Goal: Information Seeking & Learning: Learn about a topic

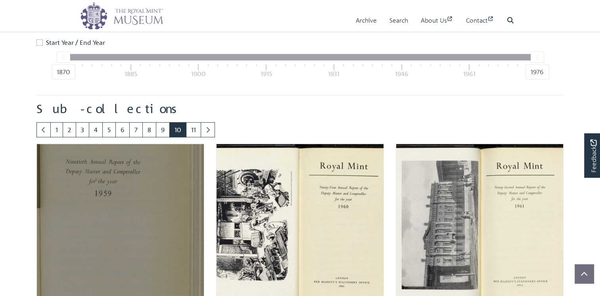
scroll to position [391, 0]
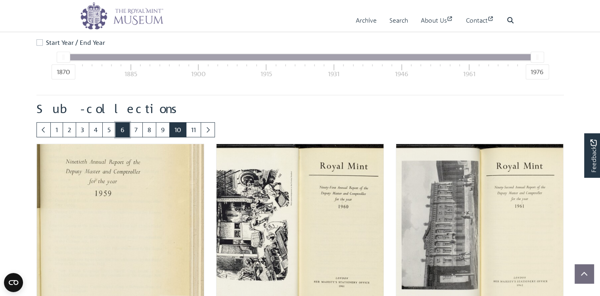
click at [130, 137] on link "6" at bounding box center [122, 129] width 14 height 15
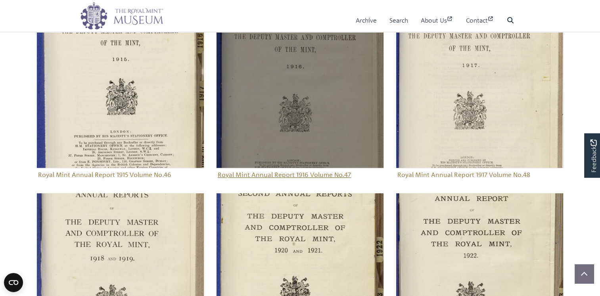
scroll to position [538, 0]
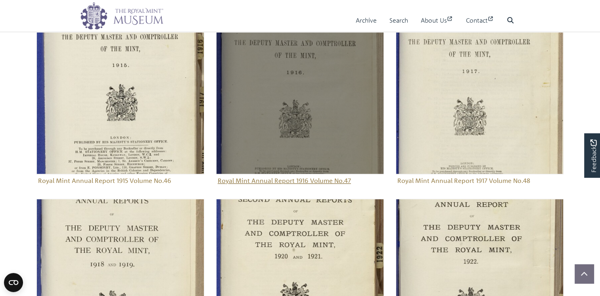
click at [297, 149] on img "Sub-collection" at bounding box center [300, 90] width 168 height 168
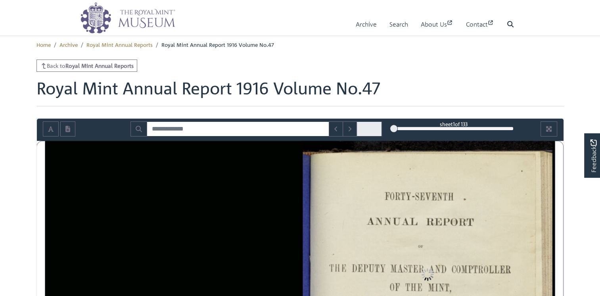
click at [429, 132] on div "1" at bounding box center [454, 129] width 120 height 8
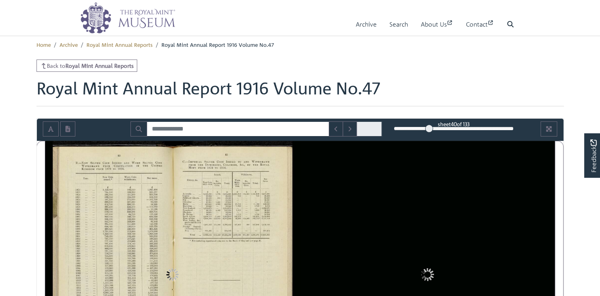
click at [439, 132] on div "40" at bounding box center [454, 129] width 120 height 8
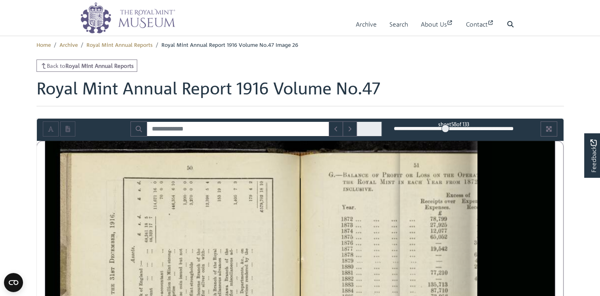
click at [445, 132] on div "58" at bounding box center [454, 129] width 120 height 8
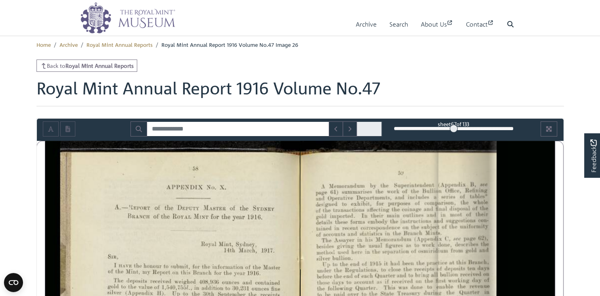
click at [454, 132] on div "67" at bounding box center [454, 129] width 120 height 8
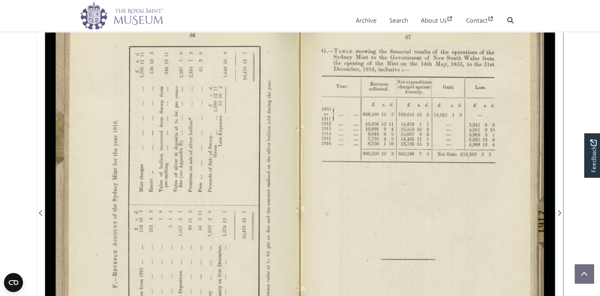
scroll to position [132, 0]
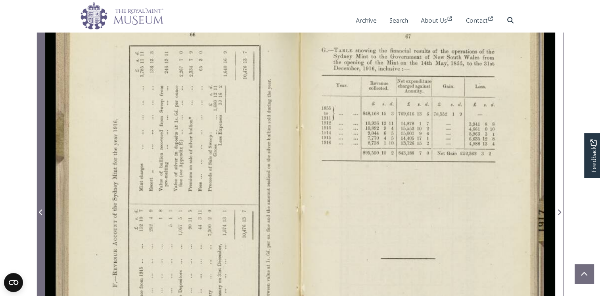
click at [40, 215] on icon "Previous Page" at bounding box center [40, 212] width 3 height 6
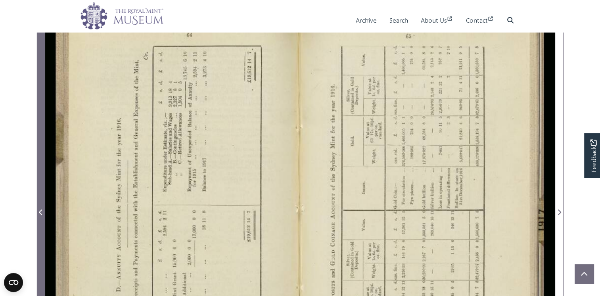
click at [41, 215] on icon "Previous Page" at bounding box center [41, 212] width 4 height 6
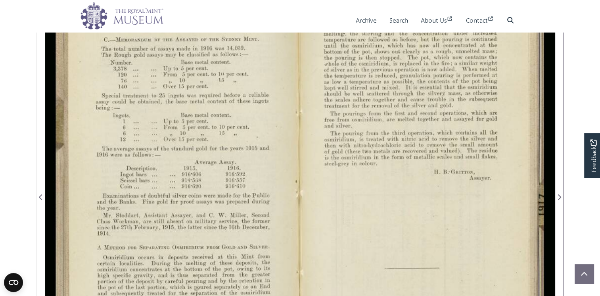
scroll to position [159, 0]
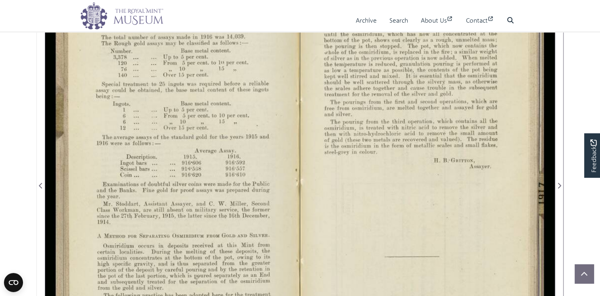
click at [200, 176] on div at bounding box center [172, 180] width 255 height 397
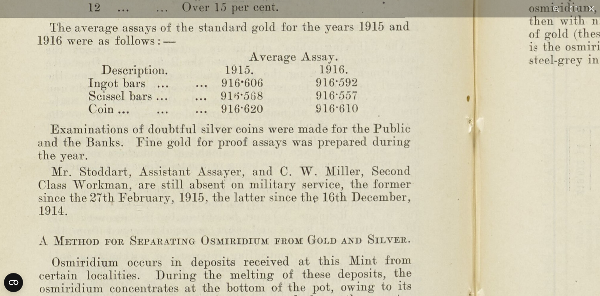
click at [348, 71] on img at bounding box center [475, 121] width 1099 height 856
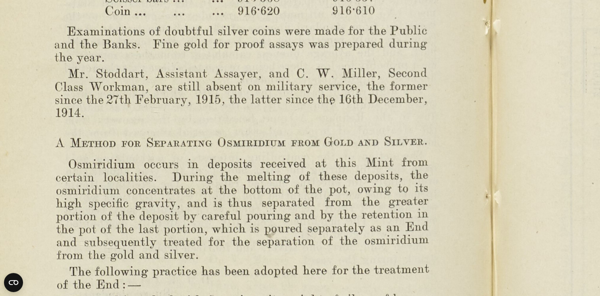
click at [372, 96] on img at bounding box center [492, 23] width 1099 height 856
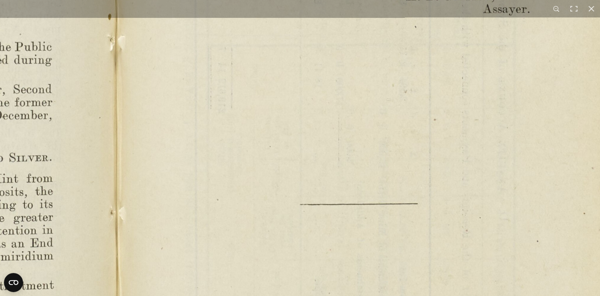
click at [355, 233] on img at bounding box center [116, 39] width 1099 height 856
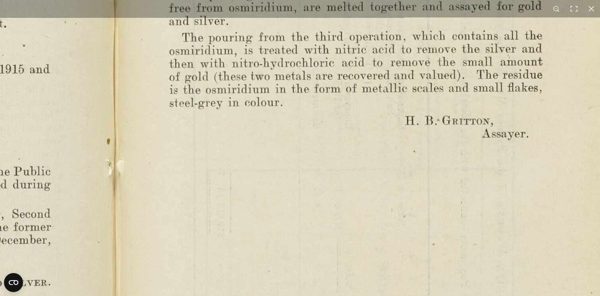
click at [355, 228] on img at bounding box center [115, 164] width 1099 height 856
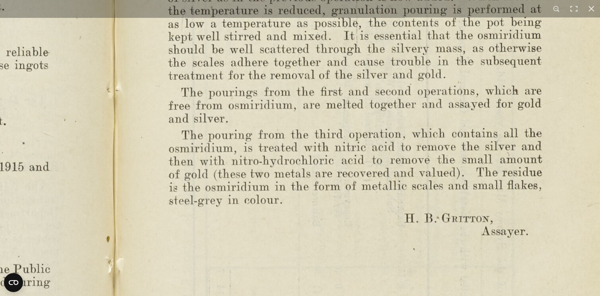
click at [345, 241] on img at bounding box center [115, 261] width 1099 height 856
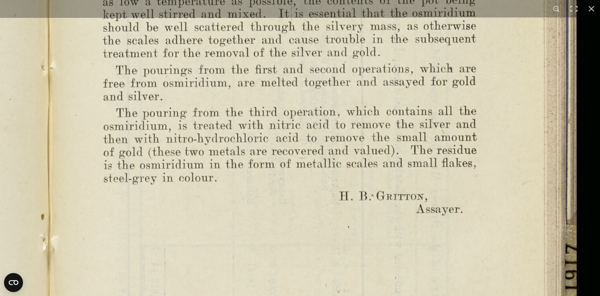
click at [254, 123] on img at bounding box center [49, 239] width 1099 height 856
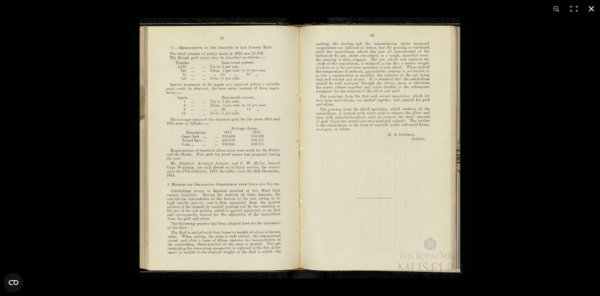
click at [591, 7] on button at bounding box center [590, 8] width 17 height 17
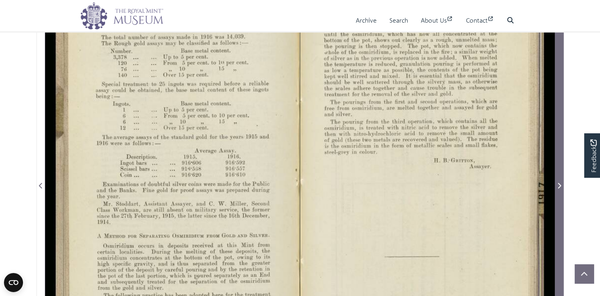
click at [559, 189] on icon "Next Page" at bounding box center [559, 185] width 4 height 6
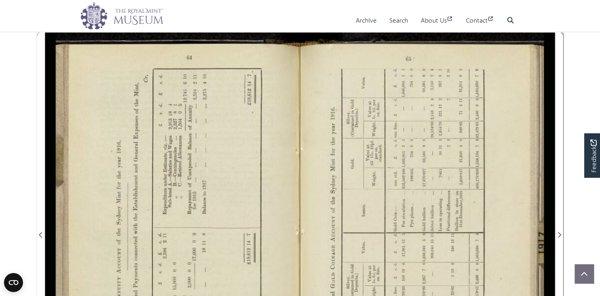
scroll to position [105, 0]
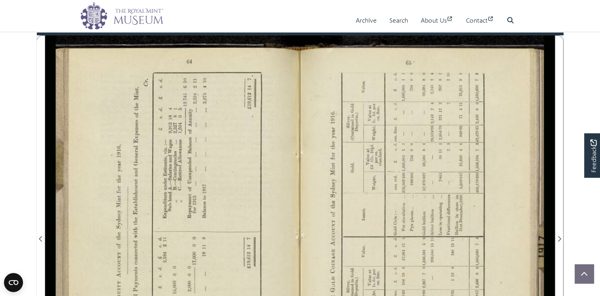
click at [273, 155] on div at bounding box center [172, 233] width 255 height 397
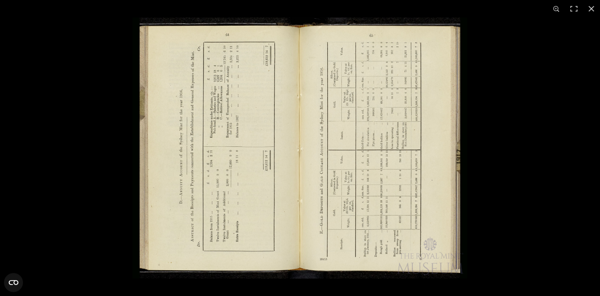
click at [358, 144] on img at bounding box center [299, 147] width 335 height 261
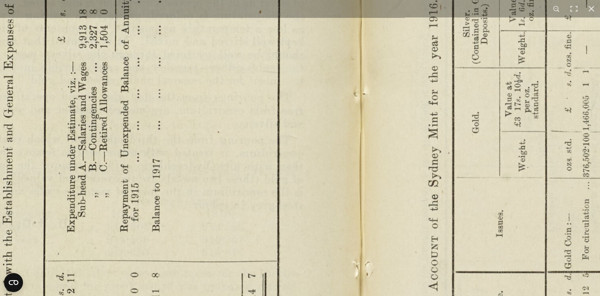
click at [563, 248] on img at bounding box center [361, 265] width 1099 height 856
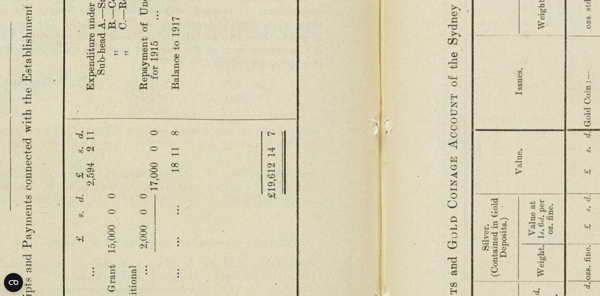
click at [386, 79] on img at bounding box center [381, 123] width 1099 height 856
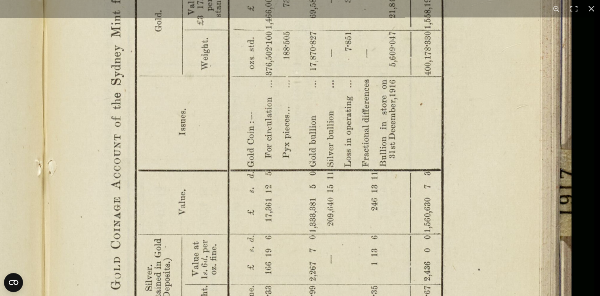
click at [414, 261] on img at bounding box center [44, 164] width 1099 height 856
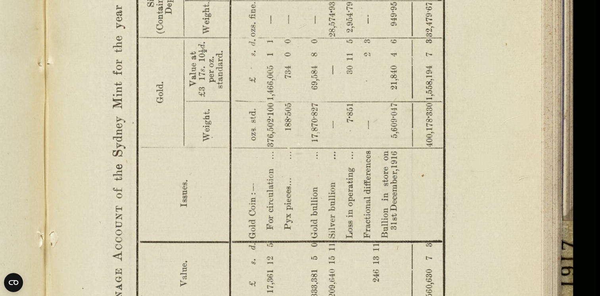
click at [465, 253] on img at bounding box center [46, 235] width 1099 height 856
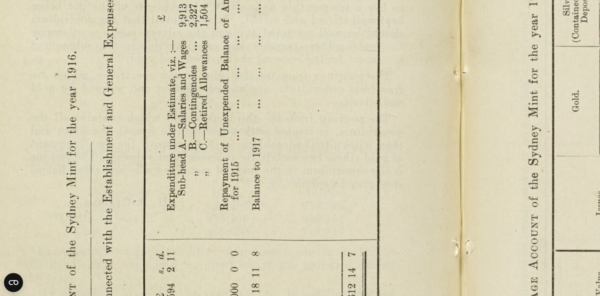
click at [395, 35] on img at bounding box center [461, 244] width 1099 height 856
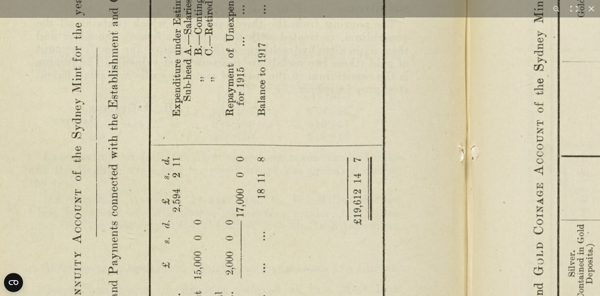
click at [394, 71] on img at bounding box center [467, 149] width 1099 height 856
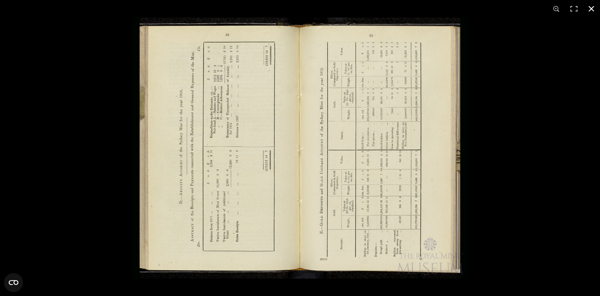
click at [591, 9] on button at bounding box center [590, 8] width 17 height 17
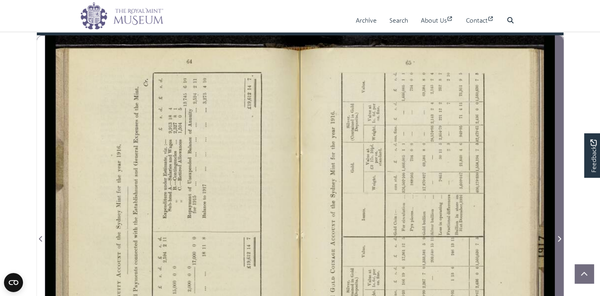
click at [559, 242] on icon "Next Page" at bounding box center [559, 239] width 4 height 6
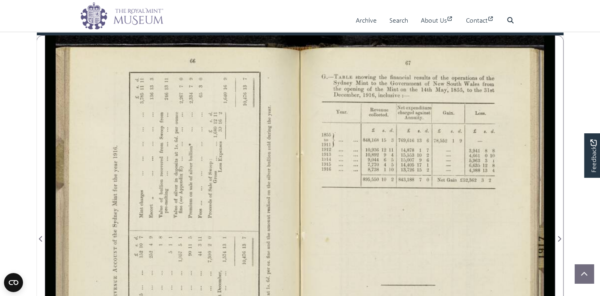
click at [238, 187] on div at bounding box center [172, 233] width 255 height 397
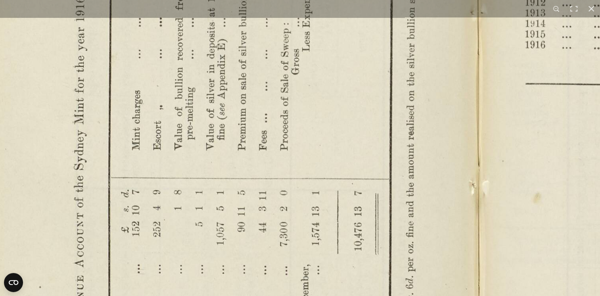
click at [278, 92] on img at bounding box center [477, 184] width 1099 height 856
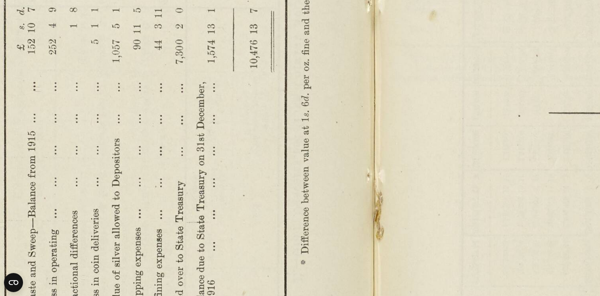
click at [368, 257] on img at bounding box center [373, 2] width 1099 height 856
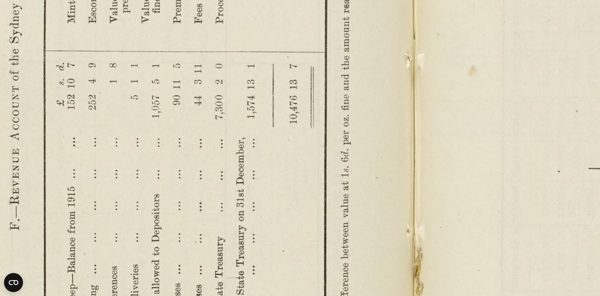
click at [344, 234] on img at bounding box center [413, 57] width 1099 height 856
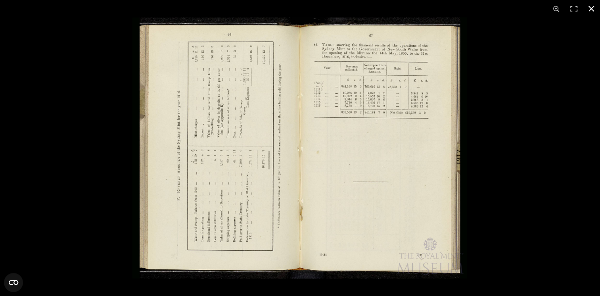
click at [43, 147] on div at bounding box center [300, 148] width 600 height 296
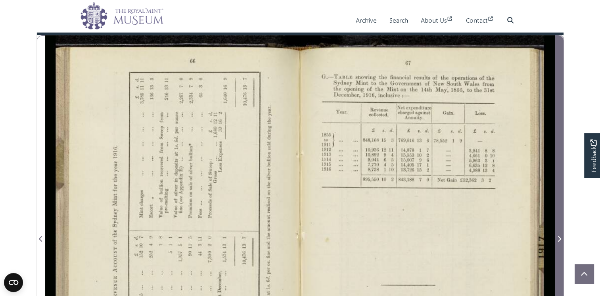
click at [559, 242] on icon "Next Page" at bounding box center [559, 239] width 4 height 6
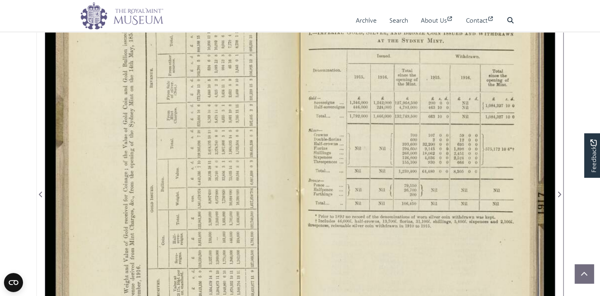
scroll to position [185, 0]
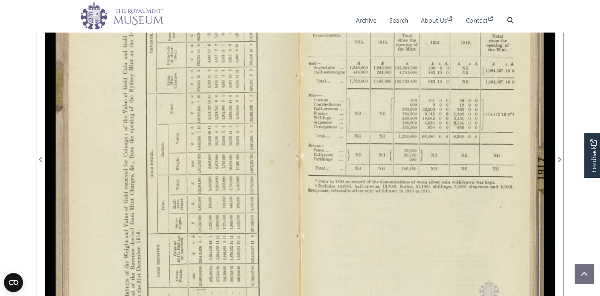
click at [194, 184] on div at bounding box center [172, 154] width 255 height 397
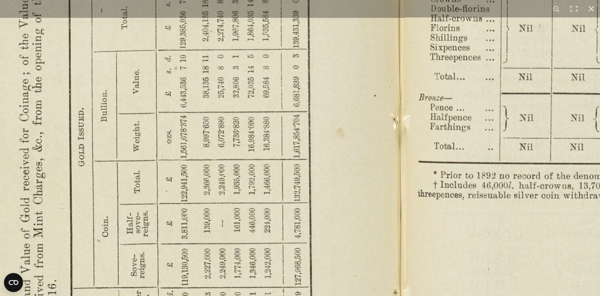
click at [298, 214] on img at bounding box center [400, 116] width 1099 height 856
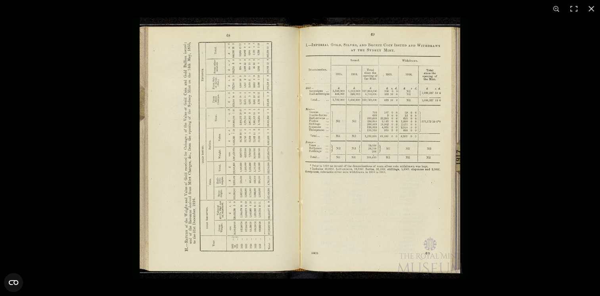
click at [341, 149] on img at bounding box center [299, 147] width 335 height 261
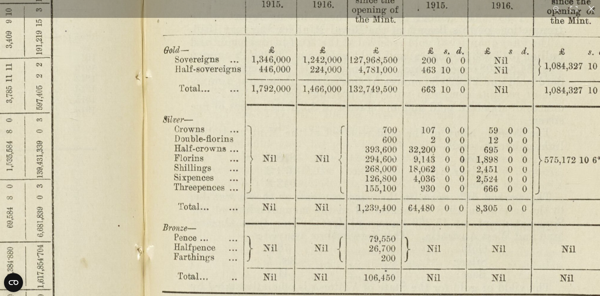
click at [371, 253] on img at bounding box center [143, 246] width 1099 height 856
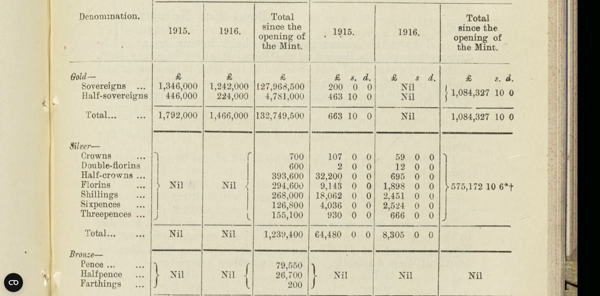
click at [343, 96] on img at bounding box center [50, 273] width 1099 height 856
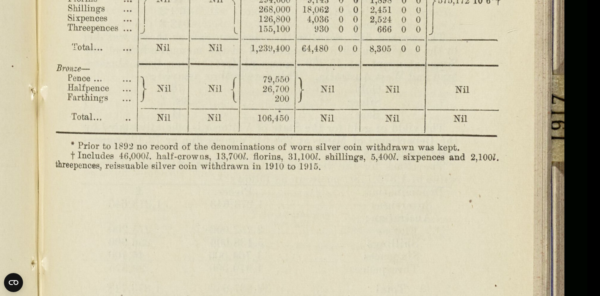
click at [326, 146] on img at bounding box center [37, 87] width 1099 height 856
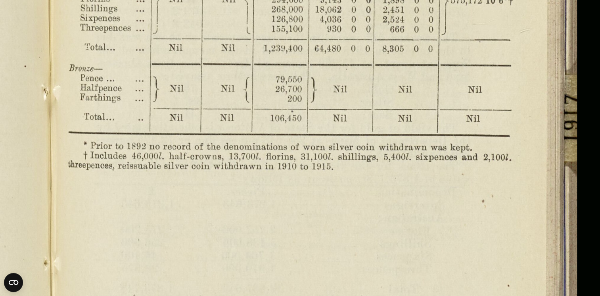
click at [414, 237] on img at bounding box center [50, 87] width 1099 height 856
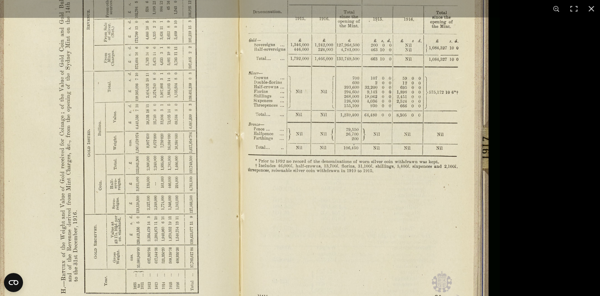
click at [430, 215] on img at bounding box center [240, 133] width 520 height 405
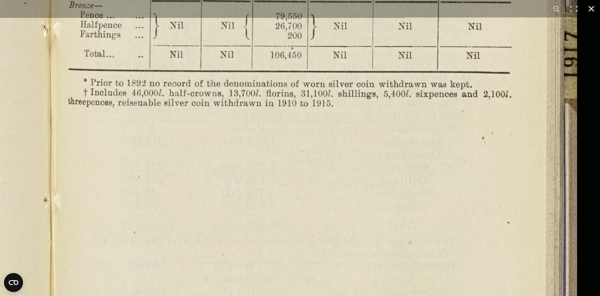
click at [592, 9] on button at bounding box center [590, 8] width 17 height 17
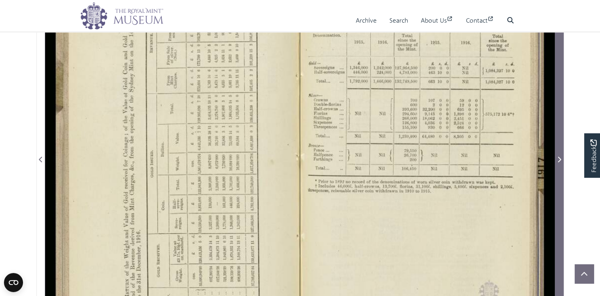
click at [560, 163] on icon "Next Page" at bounding box center [559, 159] width 4 height 6
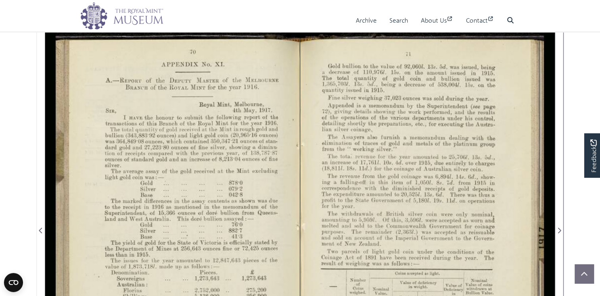
scroll to position [105, 0]
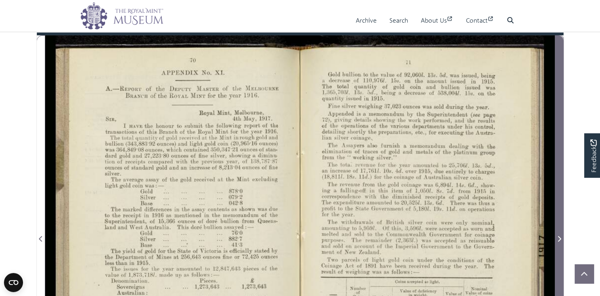
click at [559, 241] on icon "Next Page" at bounding box center [559, 239] width 3 height 6
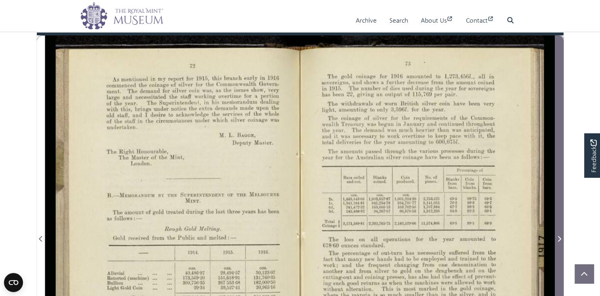
click at [559, 241] on icon "Next Page" at bounding box center [559, 239] width 3 height 6
